Goal: Information Seeking & Learning: Learn about a topic

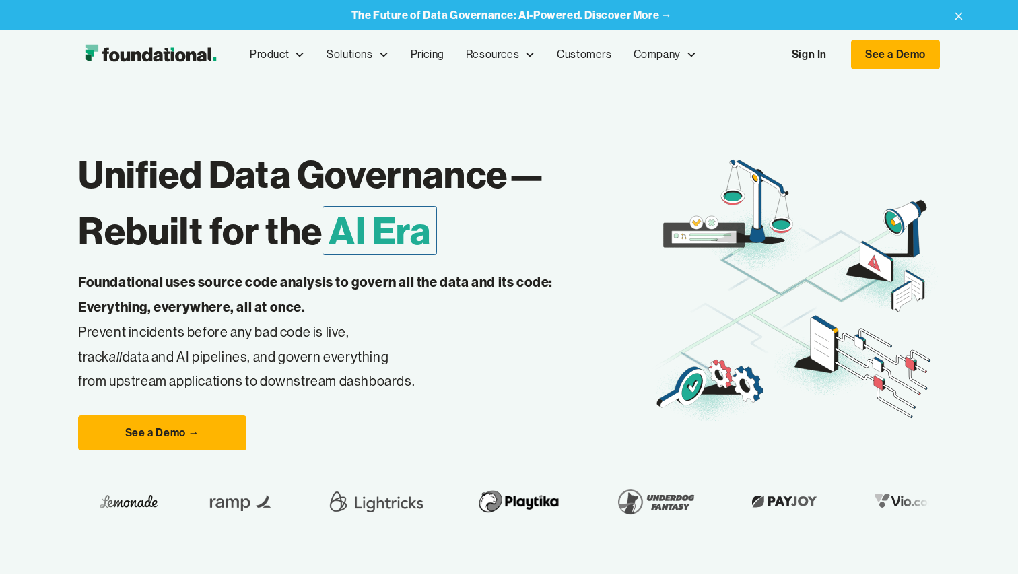
click at [484, 178] on h1 "Unified Data Governance— Rebuilt for the AI Era" at bounding box center [365, 202] width 574 height 113
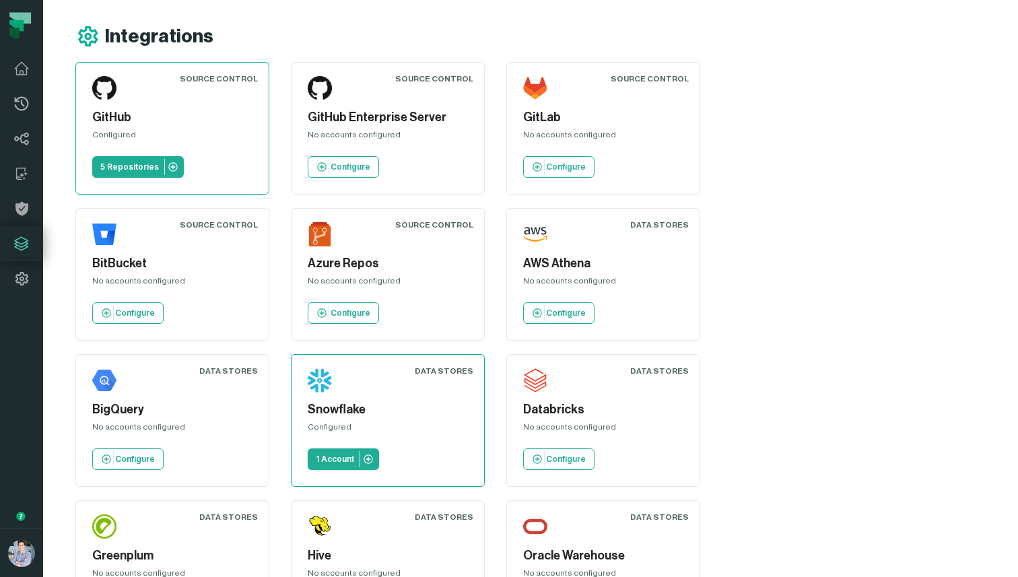
click at [474, 139] on article "Source Control GitHub Enterprise Server No accounts configured Configure" at bounding box center [388, 128] width 194 height 133
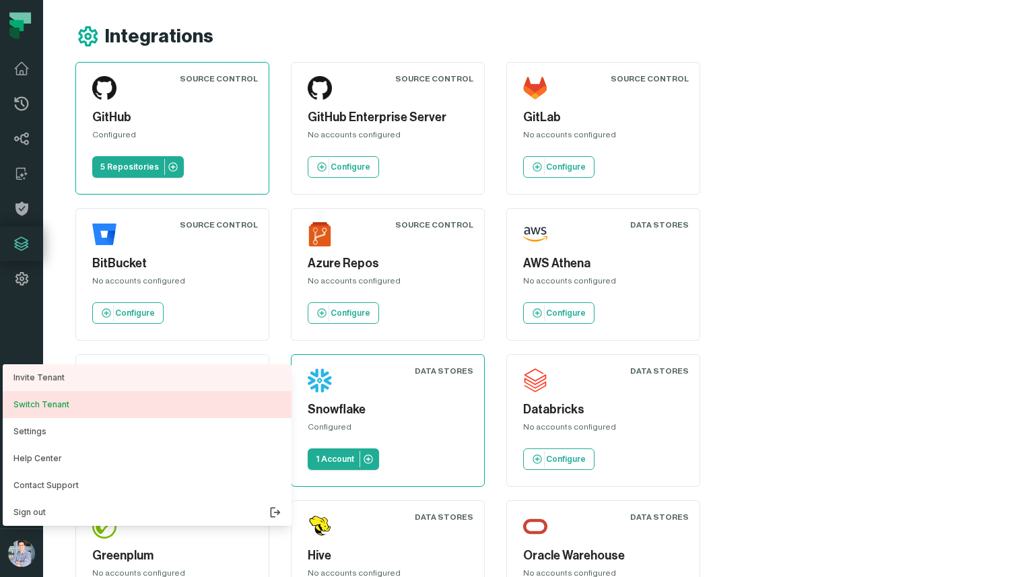
click at [61, 405] on button "Switch Tenant" at bounding box center [147, 404] width 289 height 27
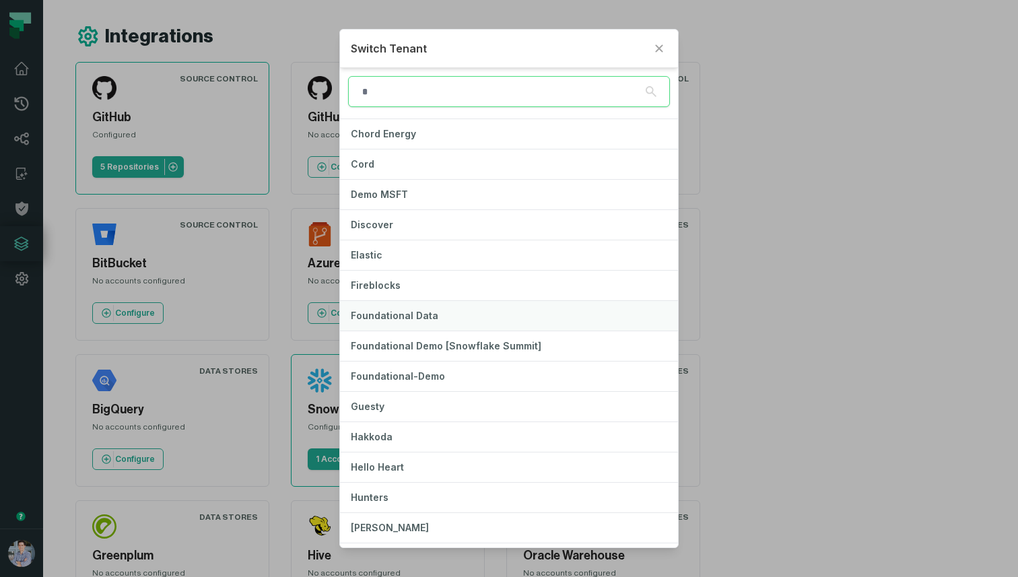
scroll to position [209, 0]
click at [432, 293] on button "Fireblocks" at bounding box center [509, 284] width 338 height 30
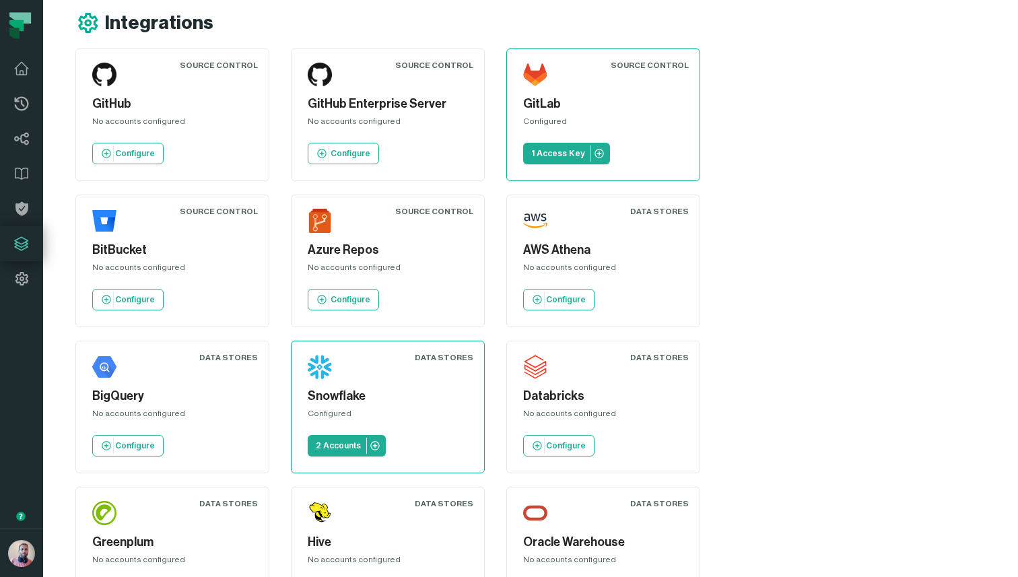
scroll to position [26, 0]
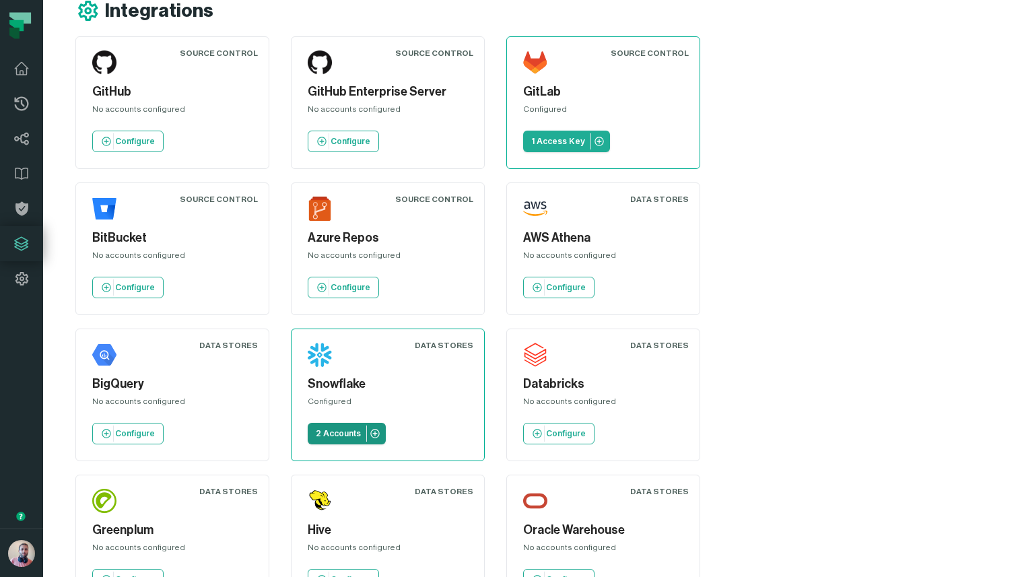
click at [386, 423] on link "2 Accounts" at bounding box center [347, 434] width 78 height 22
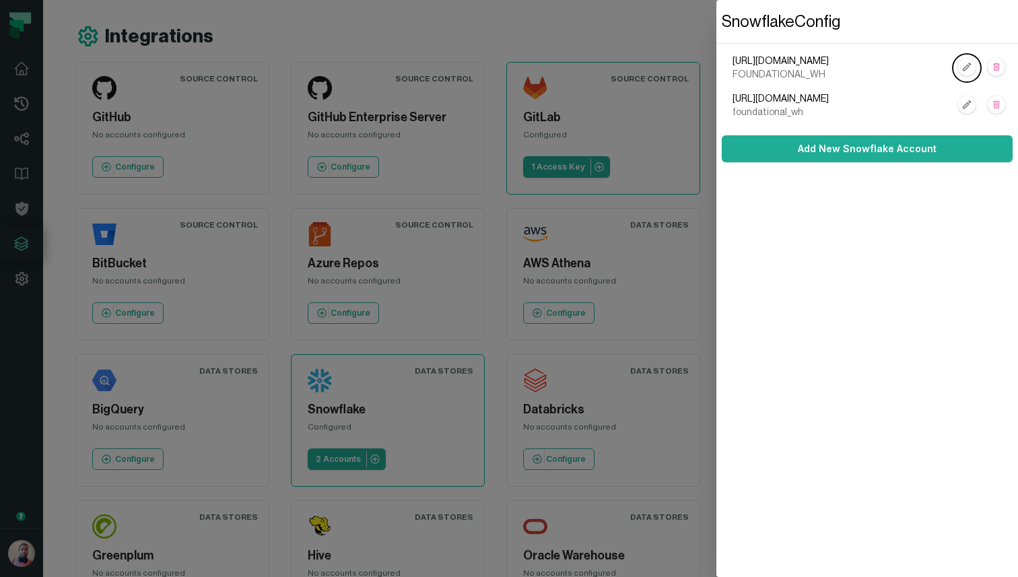
click at [716, 134] on dialog "Snowflake Config https://OTEVMZG-OS97289.snowflakecomputing.com FOUNDATIONAL_WH…" at bounding box center [867, 288] width 302 height 577
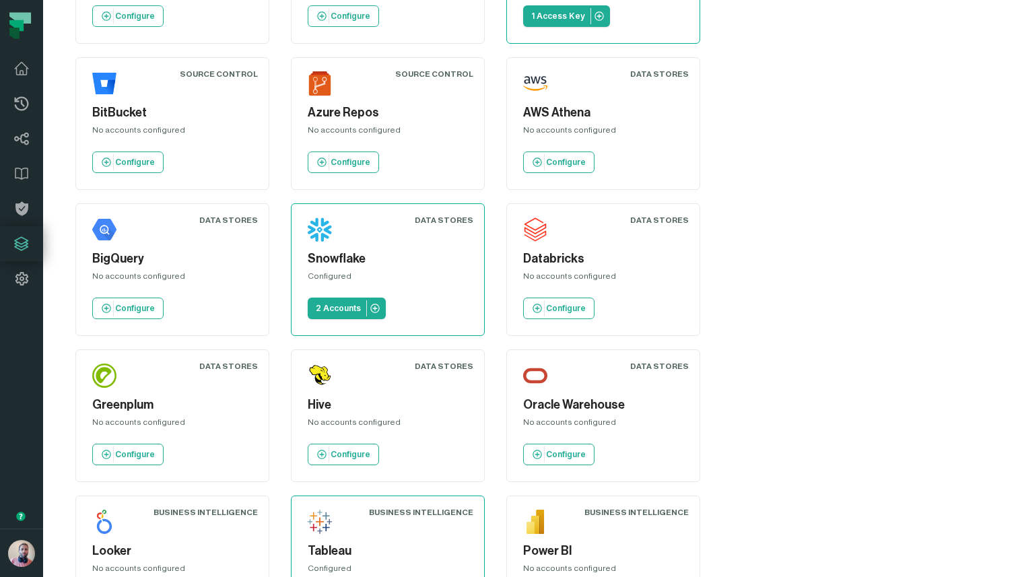
scroll to position [174, 0]
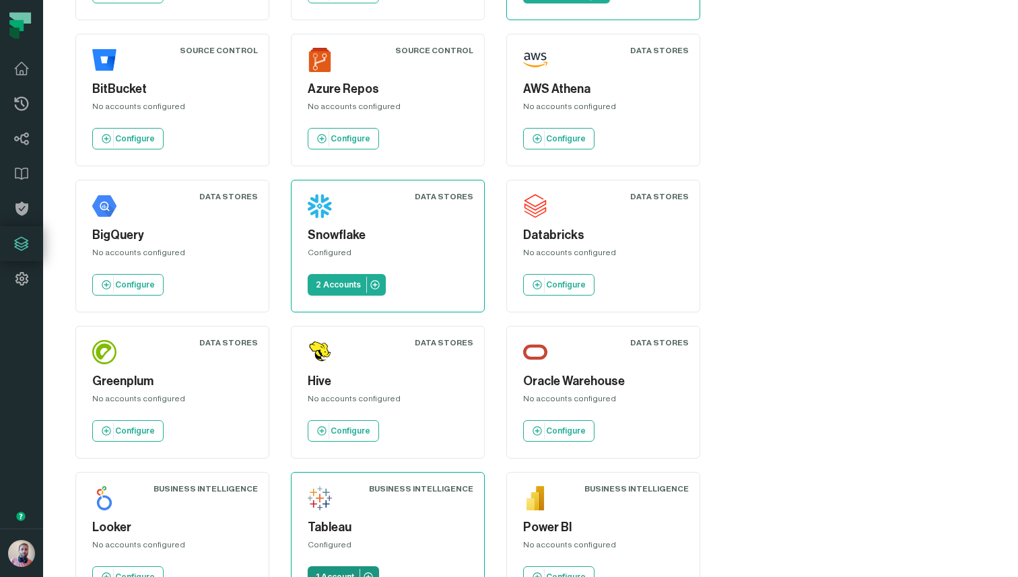
click at [345, 571] on p "1 Account" at bounding box center [335, 576] width 38 height 11
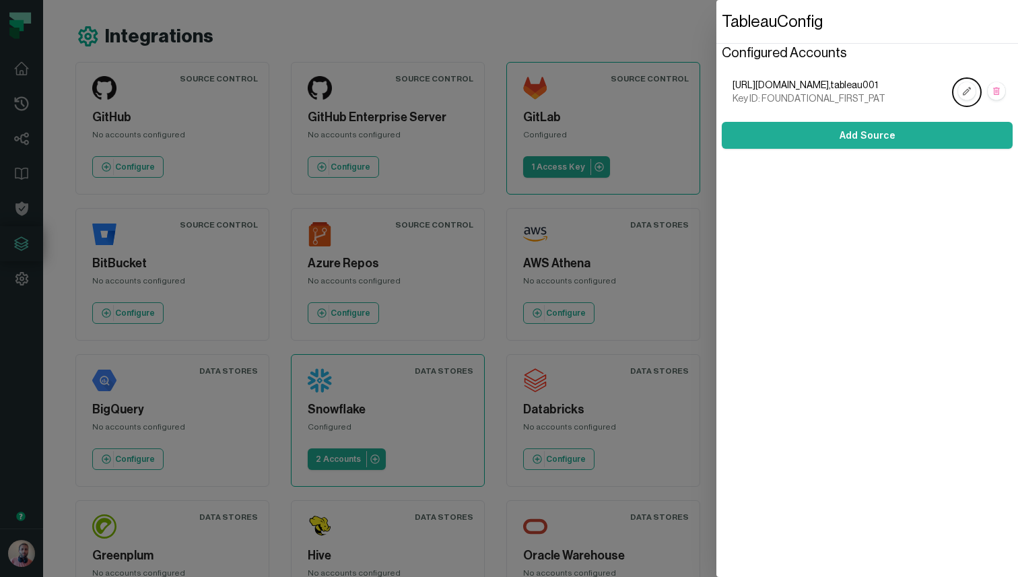
click at [716, 248] on dialog "Tableau Config Configured Accounts https://dub01.online.tableau.com,tableau001 …" at bounding box center [867, 288] width 302 height 577
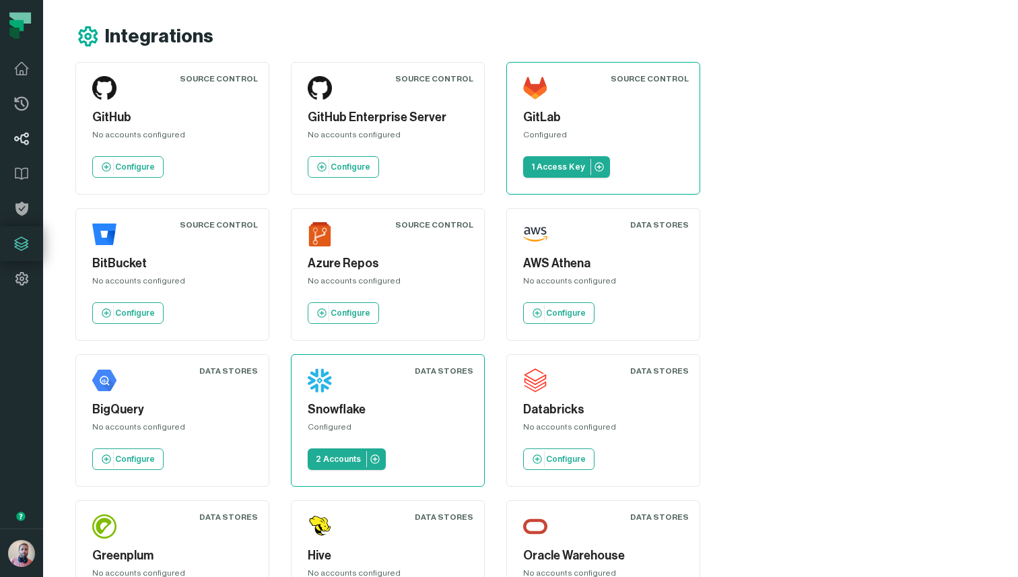
click at [20, 137] on icon at bounding box center [21, 139] width 15 height 13
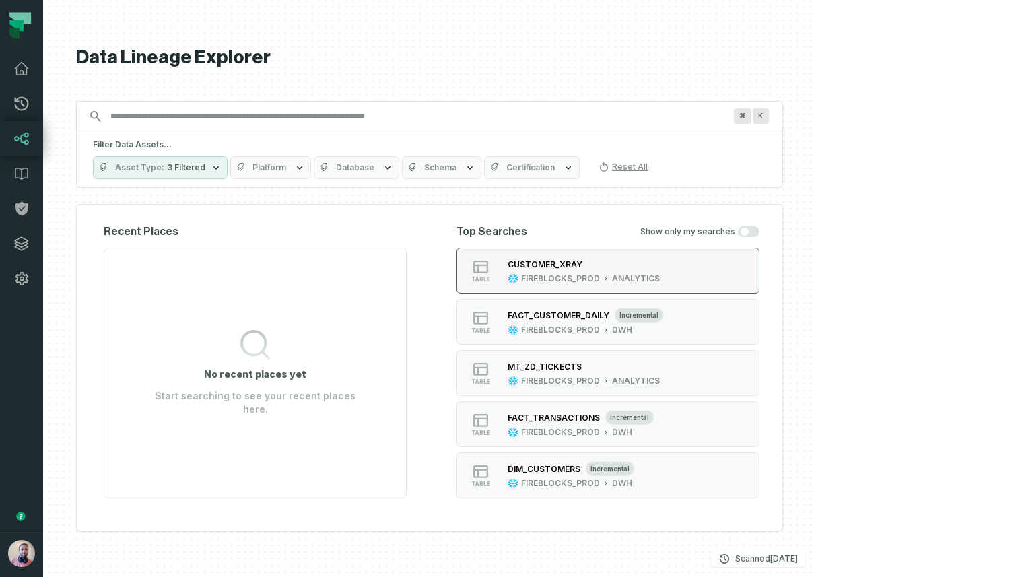
click at [582, 265] on div "CUSTOMER_XRAY" at bounding box center [544, 264] width 75 height 10
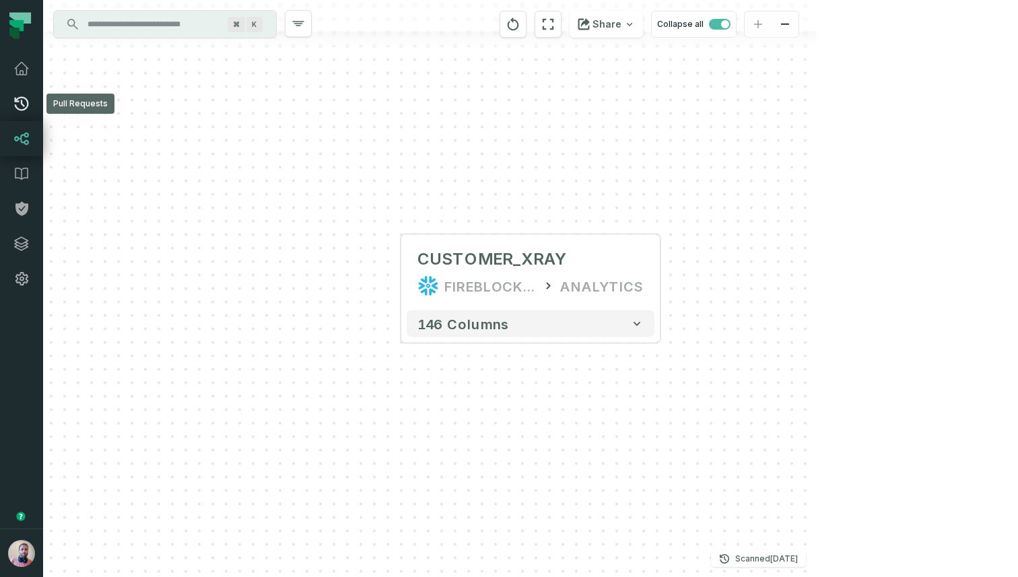
click at [20, 102] on icon at bounding box center [21, 104] width 16 height 16
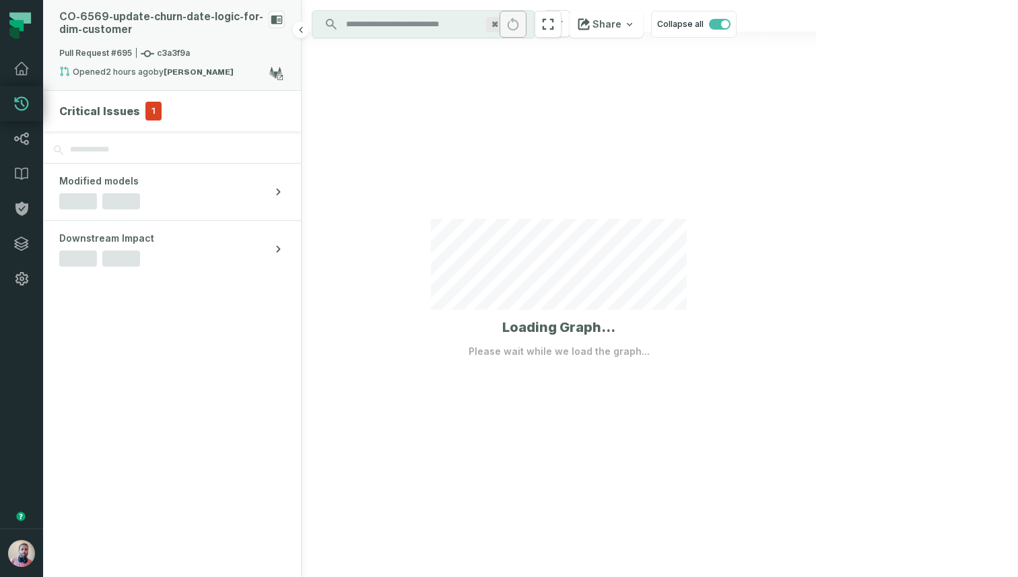
click at [209, 26] on div "CO- 6569- update- churn- date- logic- for- dim- customer" at bounding box center [161, 24] width 204 height 26
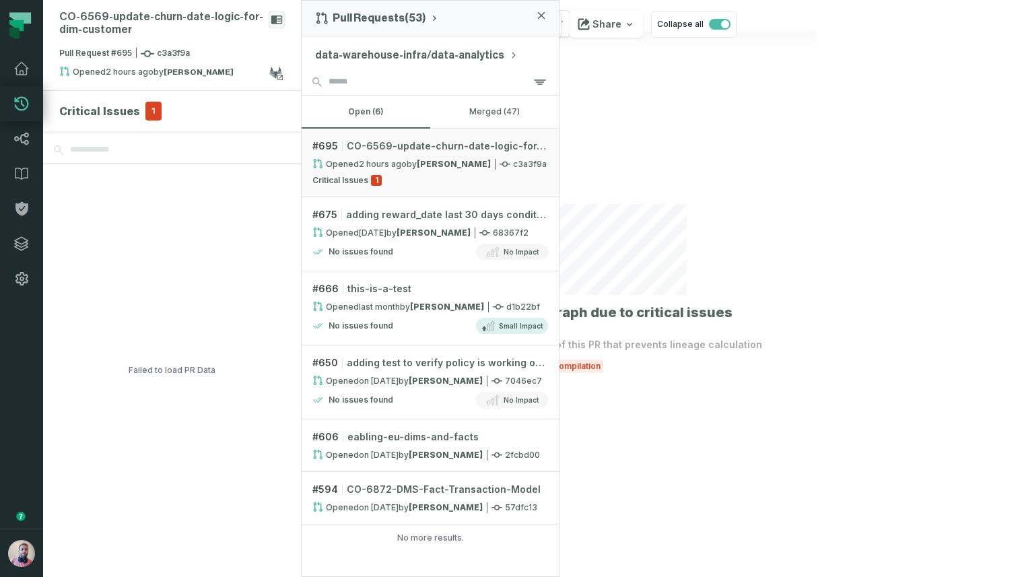
click at [380, 55] on button "data-warehouse-infra/data-analytics" at bounding box center [416, 55] width 203 height 16
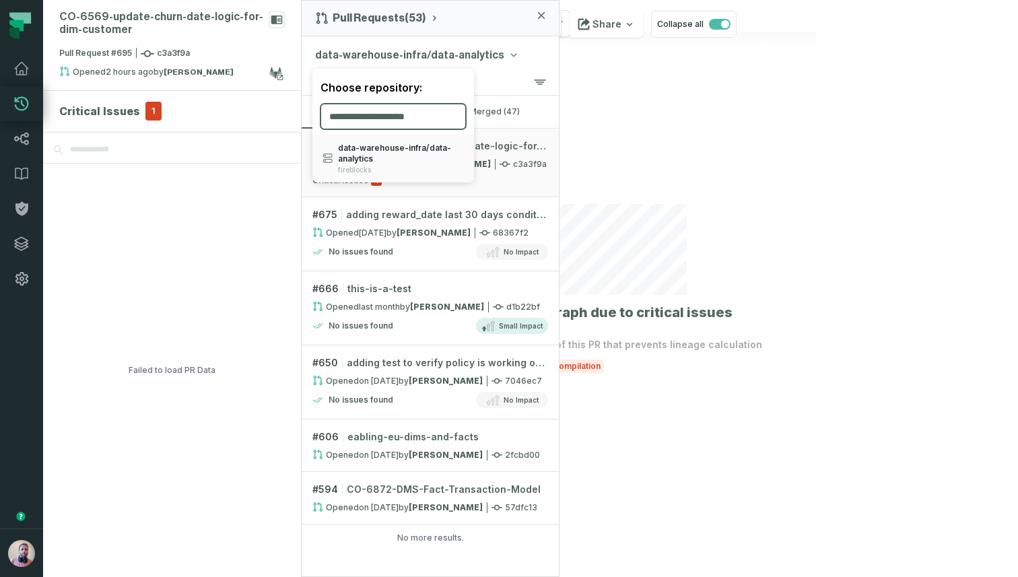
click at [368, 118] on input "search" at bounding box center [392, 117] width 145 height 26
click at [656, 114] on div "CO- 6569- update- churn- date- logic- for- dim- customer Pull Request #695 c3a3…" at bounding box center [429, 288] width 773 height 577
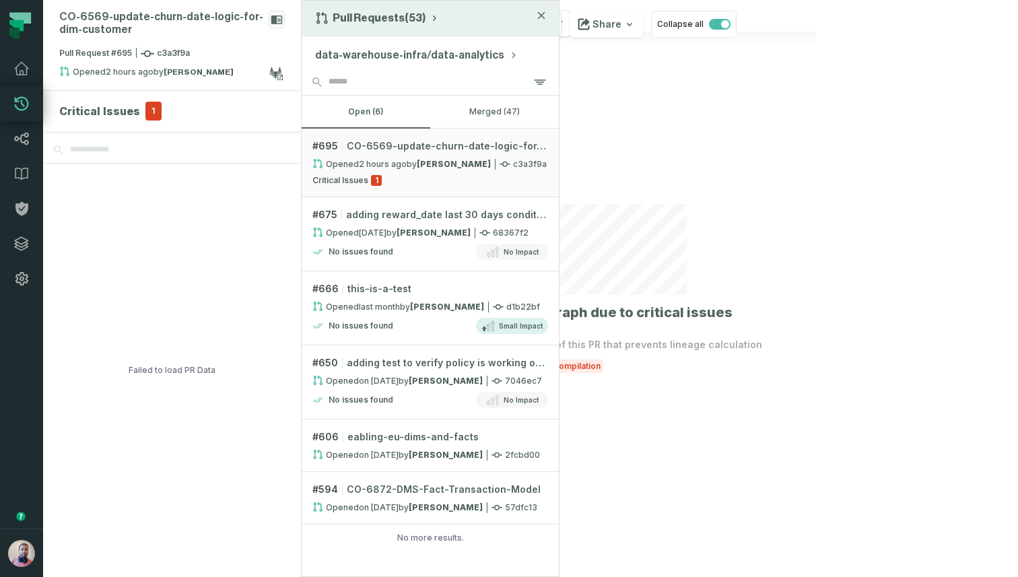
click at [392, 11] on button "Pull Requests (53)" at bounding box center [377, 17] width 125 height 13
click at [349, 73] on div "History of Changes" at bounding box center [382, 76] width 139 height 27
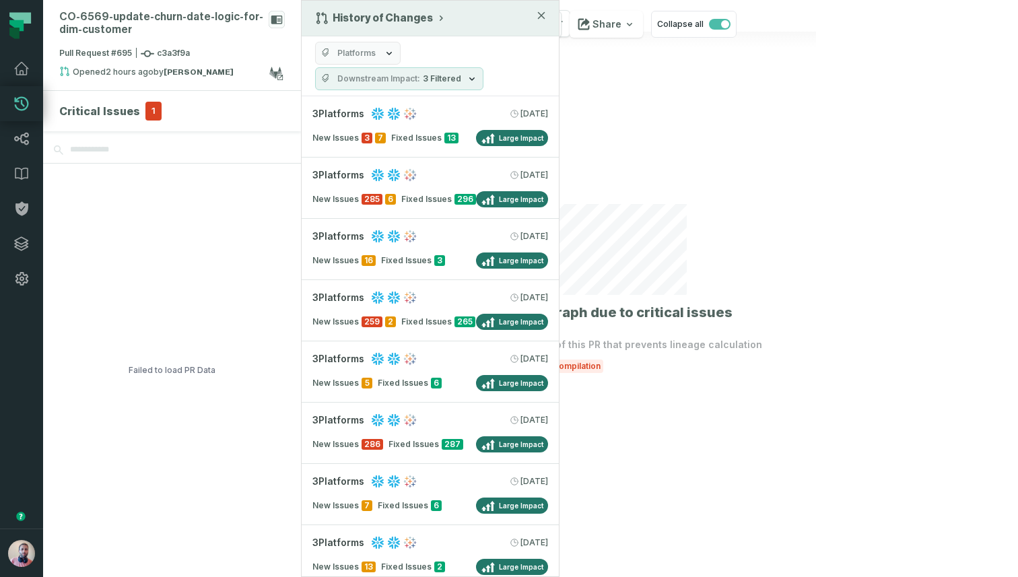
click at [541, 14] on icon "button" at bounding box center [541, 16] width 6 height 6
